Goal: Check status: Check status

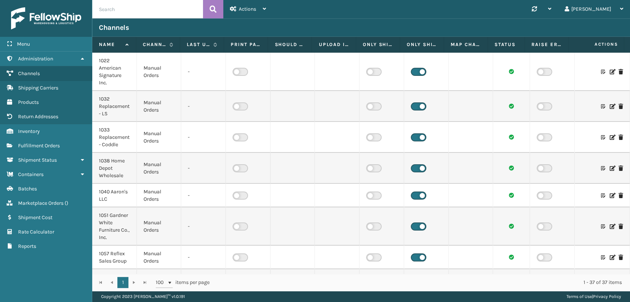
click at [143, 10] on input "text" at bounding box center [147, 9] width 111 height 18
paste input "SO2446406"
type input "SO2446406"
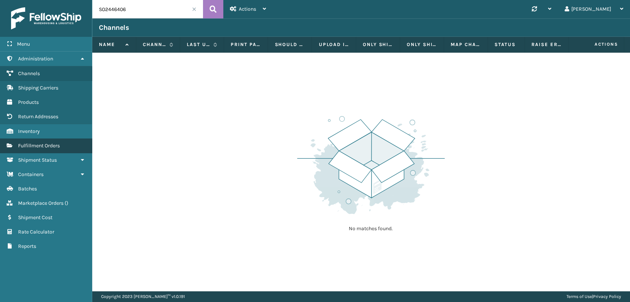
click at [48, 148] on span "Fulfillment Orders" at bounding box center [39, 146] width 42 height 6
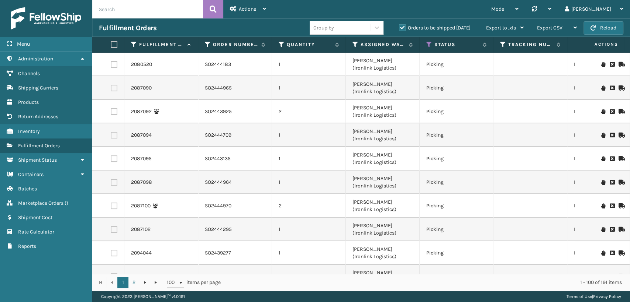
click at [140, 11] on input "text" at bounding box center [147, 9] width 111 height 18
paste input "SO2446406"
type input "SO2446406"
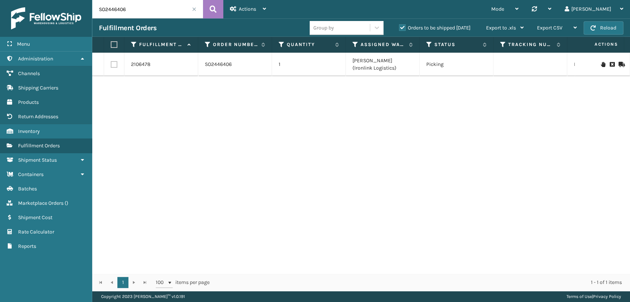
click at [399, 28] on label "Orders to be shipped [DATE]" at bounding box center [435, 28] width 72 height 6
click at [399, 28] on input "Orders to be shipped [DATE]" at bounding box center [399, 26] width 0 height 5
